Goal: Task Accomplishment & Management: Manage account settings

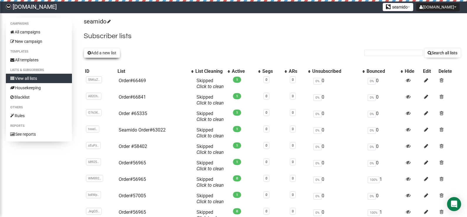
click at [108, 55] on button "Add a new list" at bounding box center [102, 53] width 36 height 10
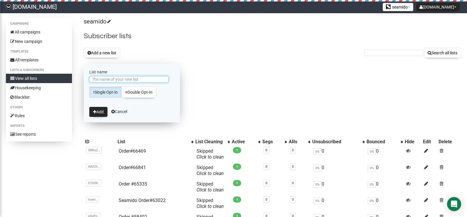
click at [117, 77] on input "List name" at bounding box center [128, 79] width 79 height 6
type input "11"
click at [107, 111] on button "Add" at bounding box center [98, 112] width 18 height 10
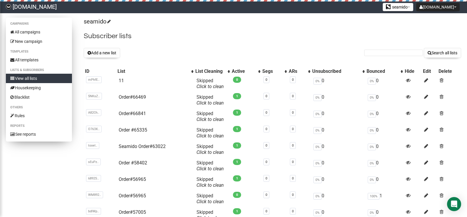
click at [34, 81] on link "View all lists" at bounding box center [39, 78] width 66 height 9
click at [113, 54] on button "Add a new list" at bounding box center [102, 53] width 36 height 10
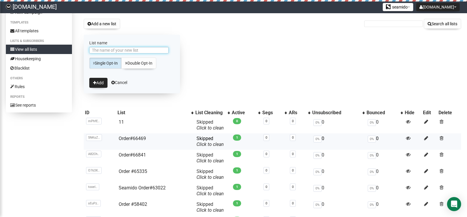
scroll to position [29, 0]
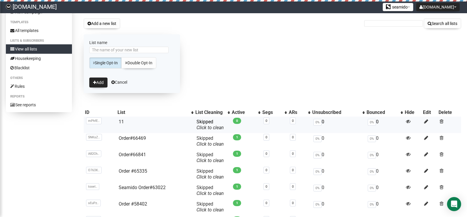
click at [156, 127] on td "11" at bounding box center [155, 125] width 78 height 16
click at [124, 121] on td "11" at bounding box center [155, 125] width 78 height 16
click at [425, 121] on icon at bounding box center [427, 121] width 4 height 5
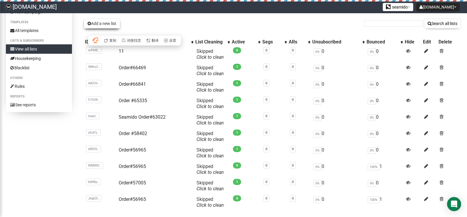
drag, startPoint x: 0, startPoint y: 0, endPoint x: 97, endPoint y: 26, distance: 100.9
click at [97, 26] on button "Add a new list" at bounding box center [102, 24] width 36 height 10
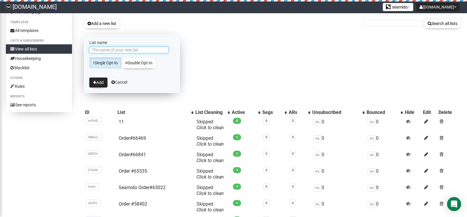
click at [110, 48] on input "List name" at bounding box center [128, 50] width 79 height 6
type input "、。，klkjl"
click at [101, 87] on button "Add" at bounding box center [98, 83] width 18 height 10
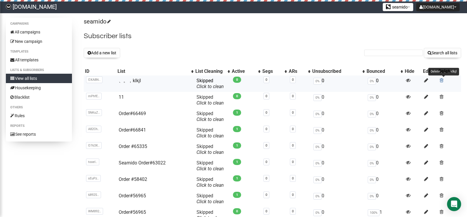
click at [440, 81] on span at bounding box center [442, 80] width 4 height 5
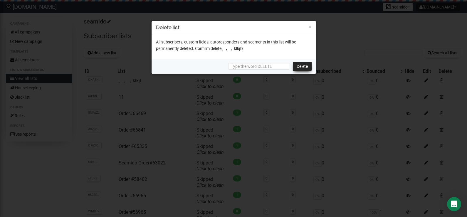
click at [296, 66] on link "Delete" at bounding box center [302, 66] width 19 height 9
click at [248, 66] on input "text" at bounding box center [259, 66] width 62 height 6
click at [245, 65] on input "text" at bounding box center [259, 66] width 62 height 6
click at [298, 66] on link "Delete" at bounding box center [302, 66] width 19 height 9
drag, startPoint x: 258, startPoint y: 66, endPoint x: 272, endPoint y: 66, distance: 14.1
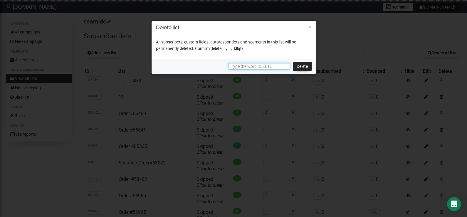
click at [272, 66] on input "text" at bounding box center [259, 66] width 62 height 6
click at [259, 66] on input "text" at bounding box center [259, 66] width 62 height 6
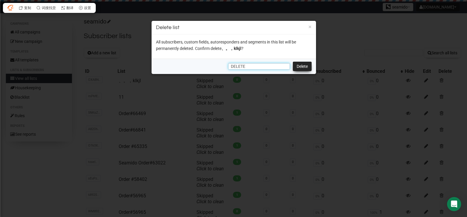
type input "DELETE"
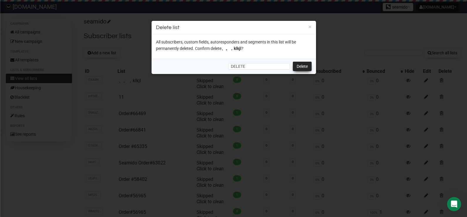
click at [298, 66] on link "Delete" at bounding box center [302, 66] width 19 height 9
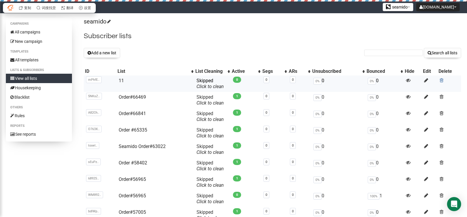
click at [444, 83] on span at bounding box center [442, 80] width 4 height 5
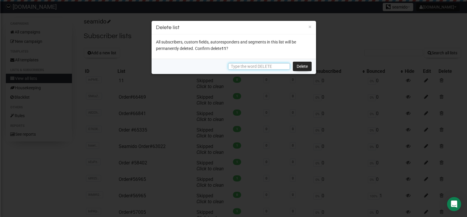
click at [248, 64] on input "text" at bounding box center [259, 66] width 62 height 6
paste input "DELETE"
type input "DELETE"
click at [295, 68] on link "Delete" at bounding box center [302, 66] width 19 height 9
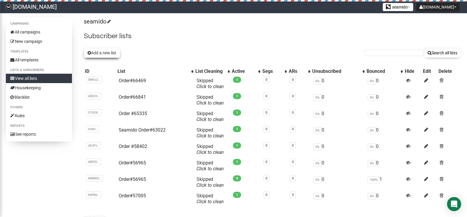
click at [105, 51] on button "Add a new list" at bounding box center [102, 53] width 36 height 10
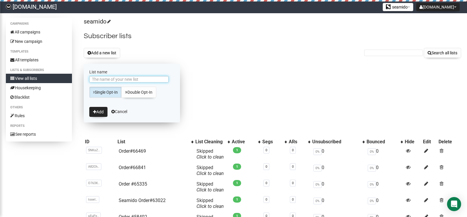
click at [113, 79] on input "List name" at bounding box center [128, 79] width 79 height 6
type input "[PERSON_NAME]"
click at [98, 112] on button "Add" at bounding box center [98, 112] width 18 height 10
